Goal: Check status: Check status

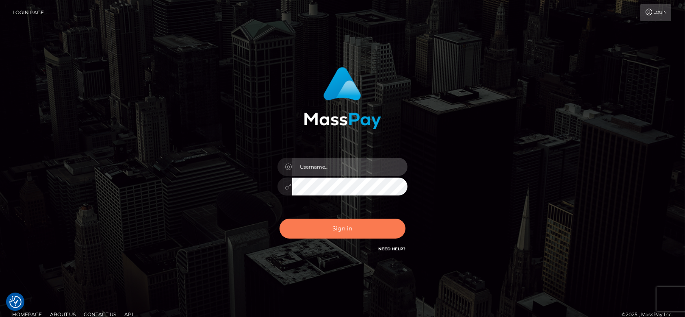
type input "fr.es"
click at [357, 237] on button "Sign in" at bounding box center [343, 229] width 126 height 20
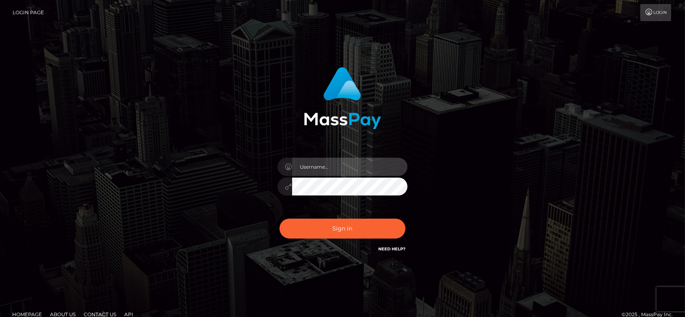
type input "fr.es"
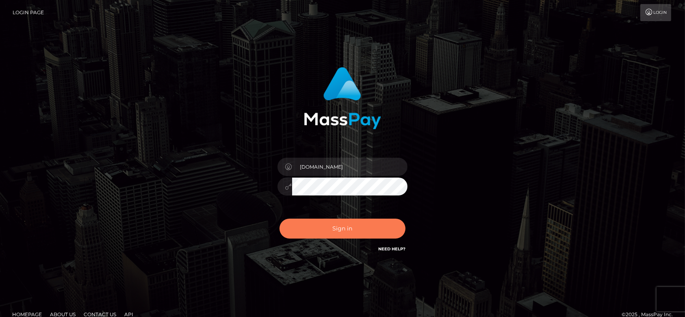
click at [357, 237] on button "Sign in" at bounding box center [343, 229] width 126 height 20
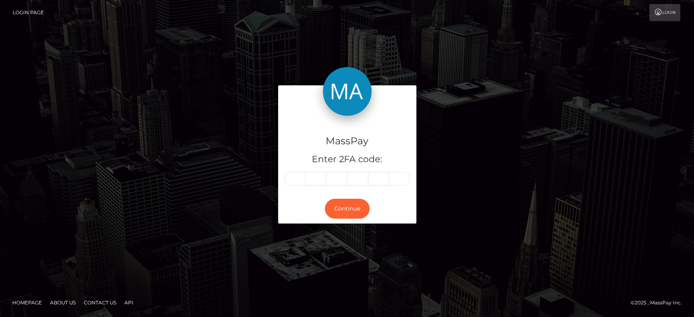
click at [298, 179] on input "text" at bounding box center [294, 179] width 21 height 14
type input "0"
type input "5"
type input "7"
type input "6"
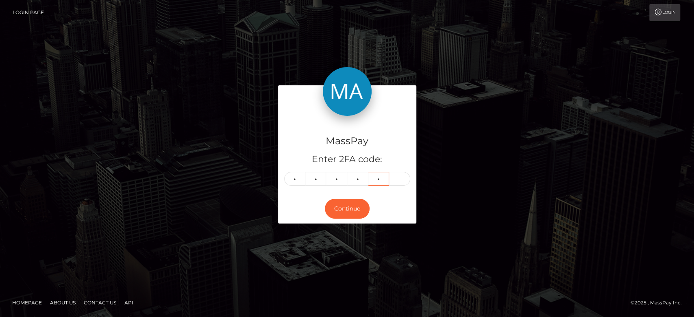
type input "8"
type input "5"
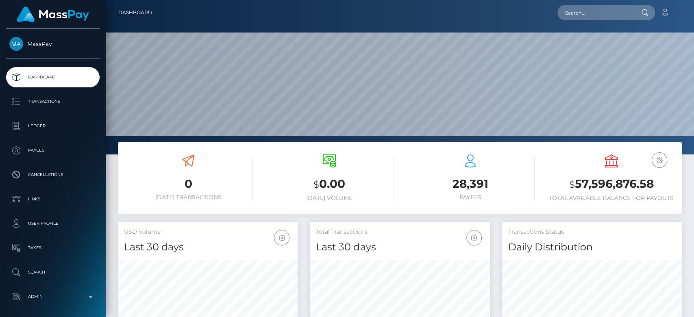
scroll to position [143, 180]
click at [574, 8] on input "text" at bounding box center [595, 12] width 76 height 15
paste input "MSPe25fd64b754feb2"
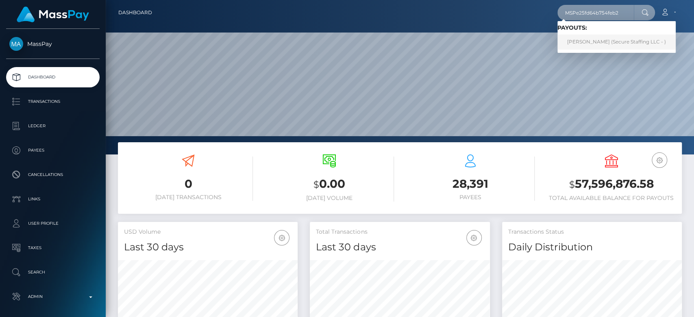
type input "MSPe25fd64b754feb2"
click at [593, 37] on link "Gati Julius (Secure Staffing LLC - )" at bounding box center [616, 42] width 118 height 15
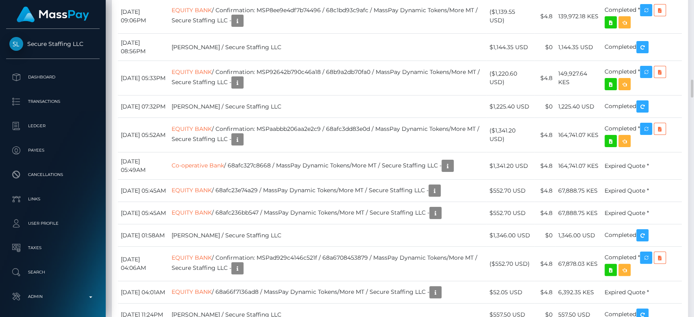
scroll to position [98, 180]
